Goal: Download file/media

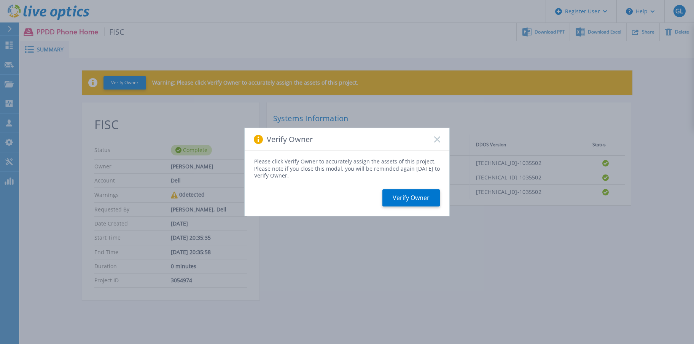
click at [441, 140] on div "Verify Owner" at bounding box center [347, 139] width 205 height 23
click at [437, 138] on icon at bounding box center [437, 139] width 6 height 6
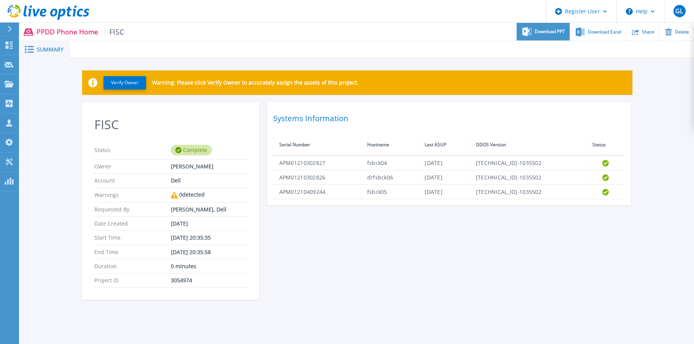
click at [539, 32] on span "Download PPT" at bounding box center [550, 31] width 30 height 5
click at [439, 304] on div "FISC Status Complete Owner Gregory Lacroix Account Dell Warnings 0 detected Req…" at bounding box center [357, 205] width 550 height 206
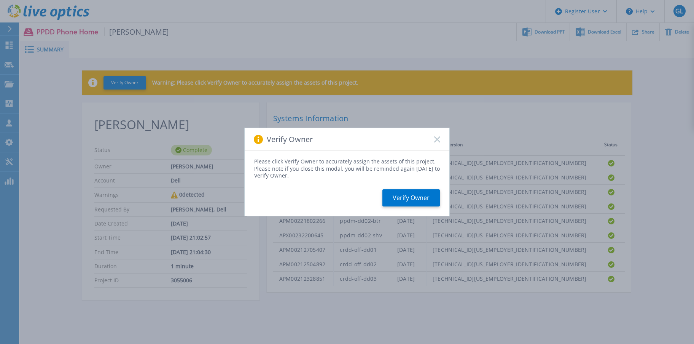
click at [436, 137] on icon at bounding box center [437, 139] width 6 height 6
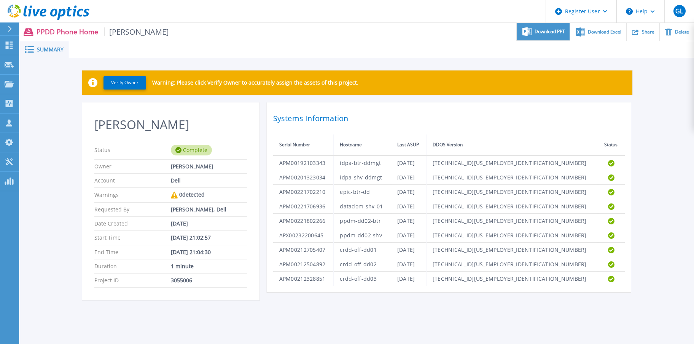
click at [549, 31] on span "Download PPT" at bounding box center [550, 31] width 30 height 5
click at [383, 37] on ul "Download PPT Download Excel Share Delete" at bounding box center [431, 32] width 525 height 18
